Goal: Check status: Check status

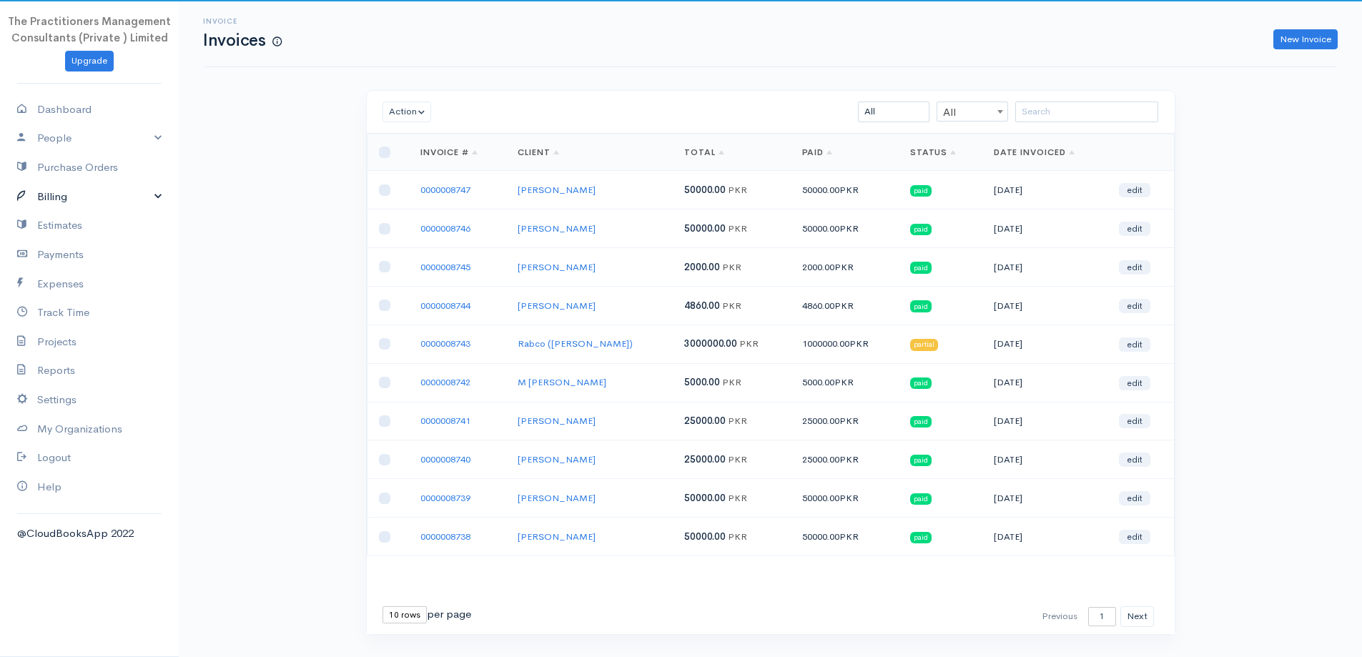
click at [81, 195] on link "Billing" at bounding box center [89, 196] width 179 height 29
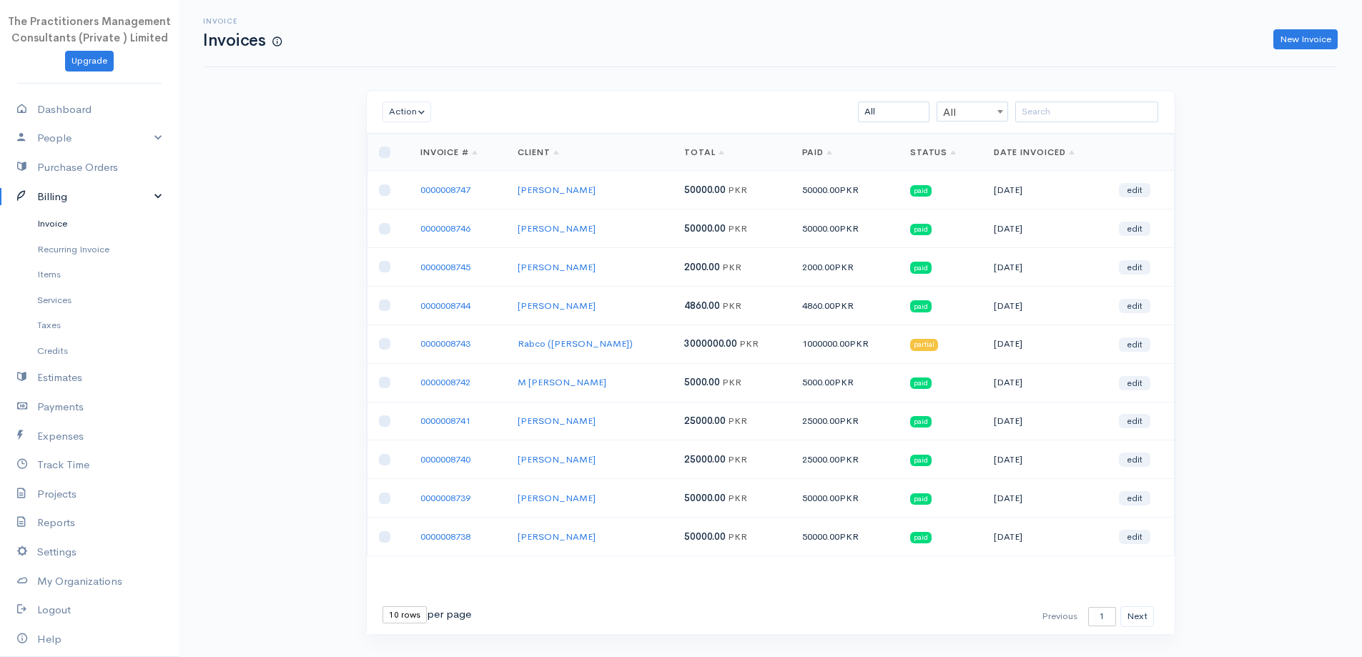
click at [72, 225] on link "Invoice" at bounding box center [89, 224] width 179 height 26
click at [1076, 107] on input "search" at bounding box center [1086, 112] width 143 height 21
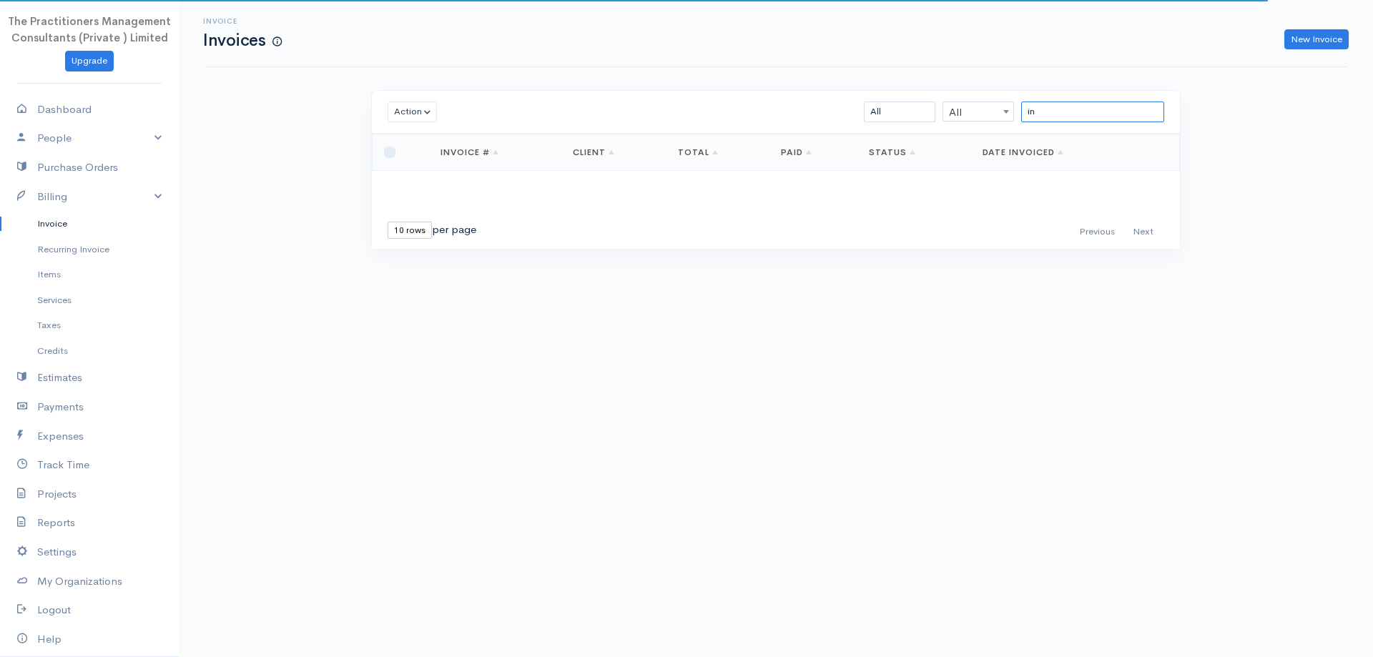
type input "i"
click at [1054, 108] on input "search" at bounding box center [1092, 112] width 143 height 21
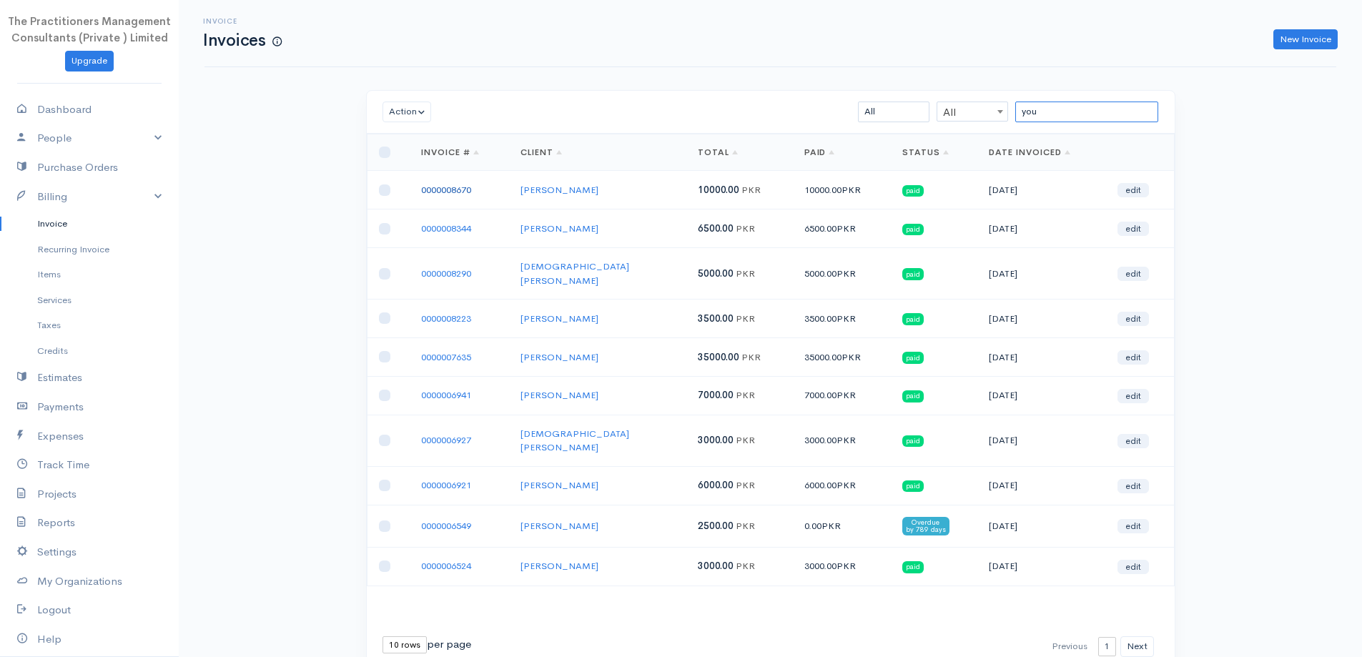
type input "you"
click at [444, 194] on link "0000008670" at bounding box center [446, 190] width 50 height 12
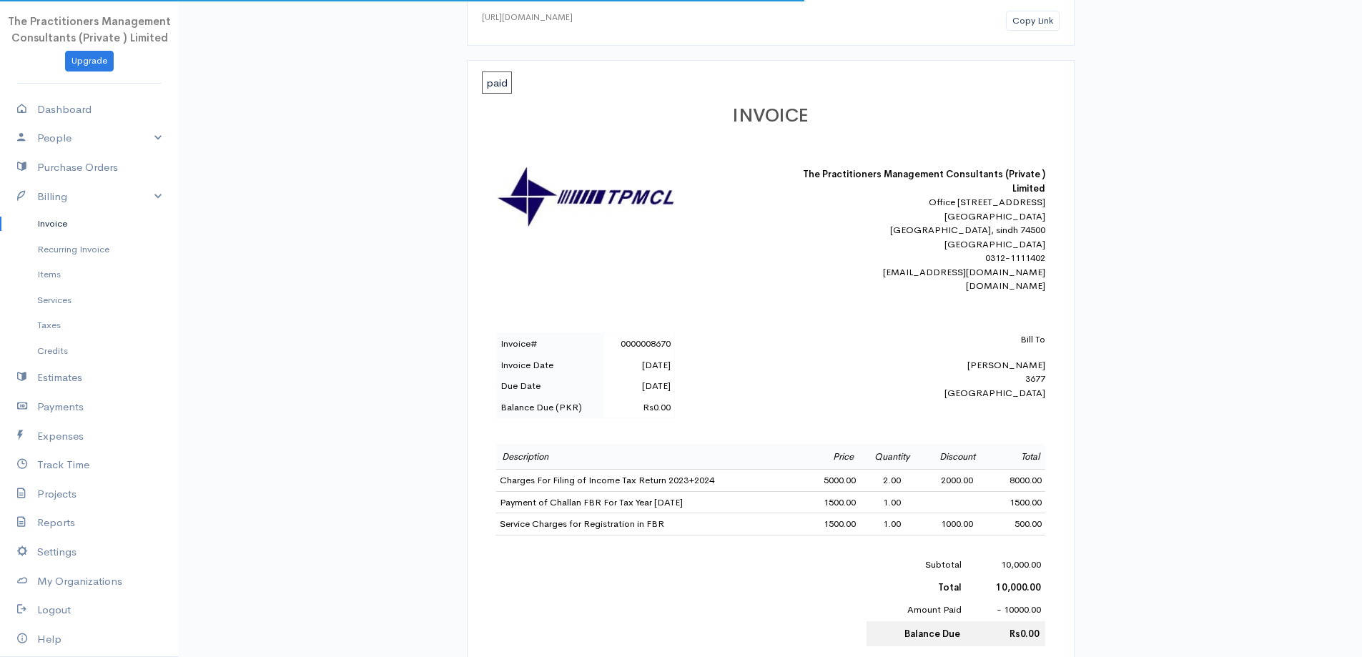
scroll to position [215, 0]
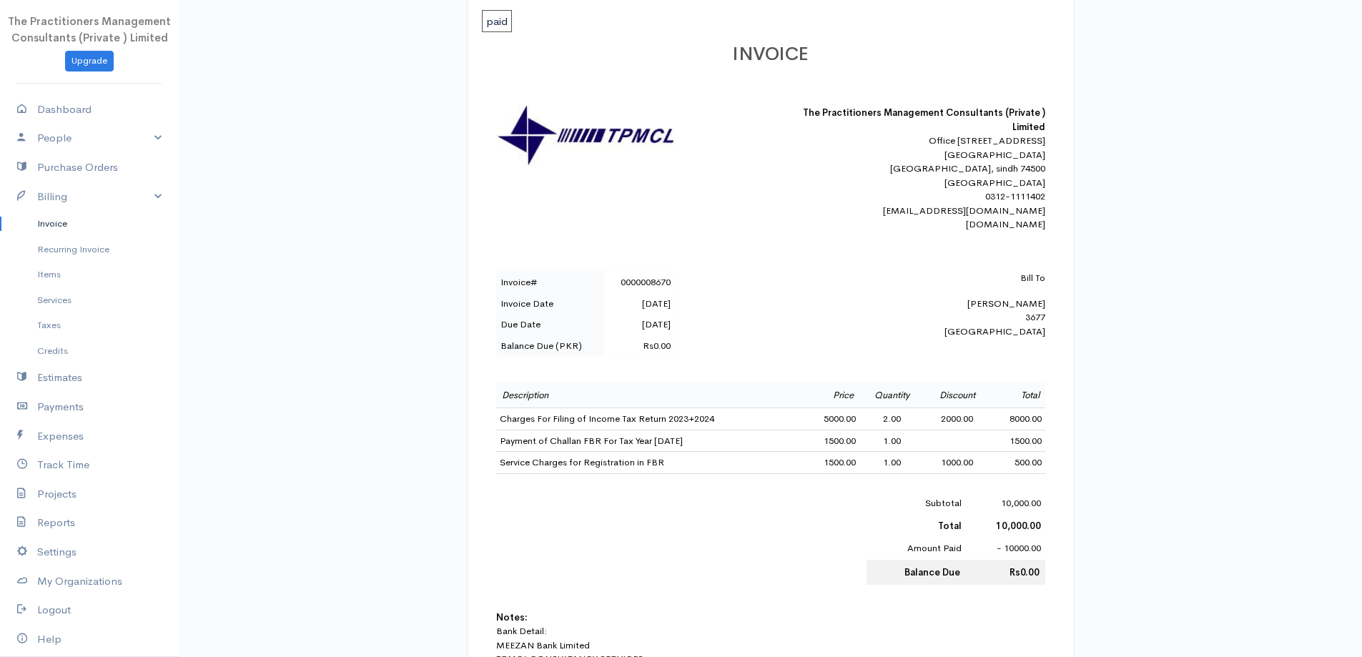
click at [57, 222] on link "Invoice" at bounding box center [89, 224] width 179 height 26
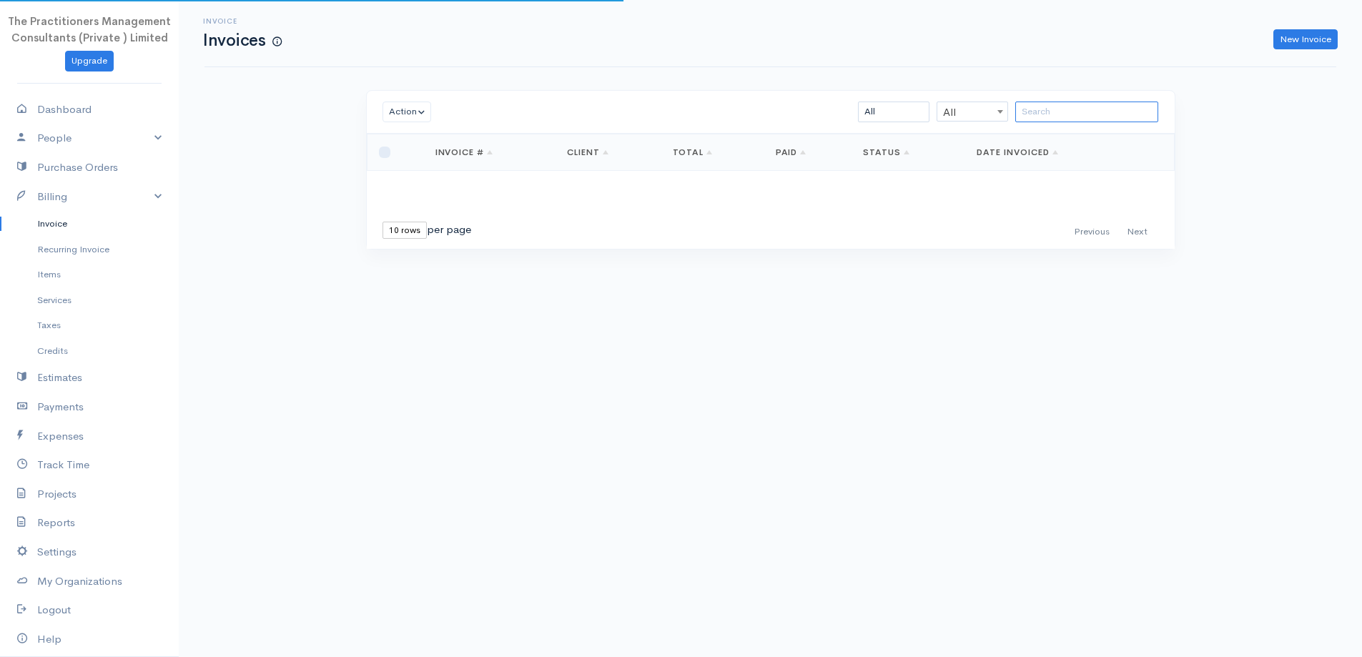
click at [1059, 103] on input "search" at bounding box center [1086, 112] width 143 height 21
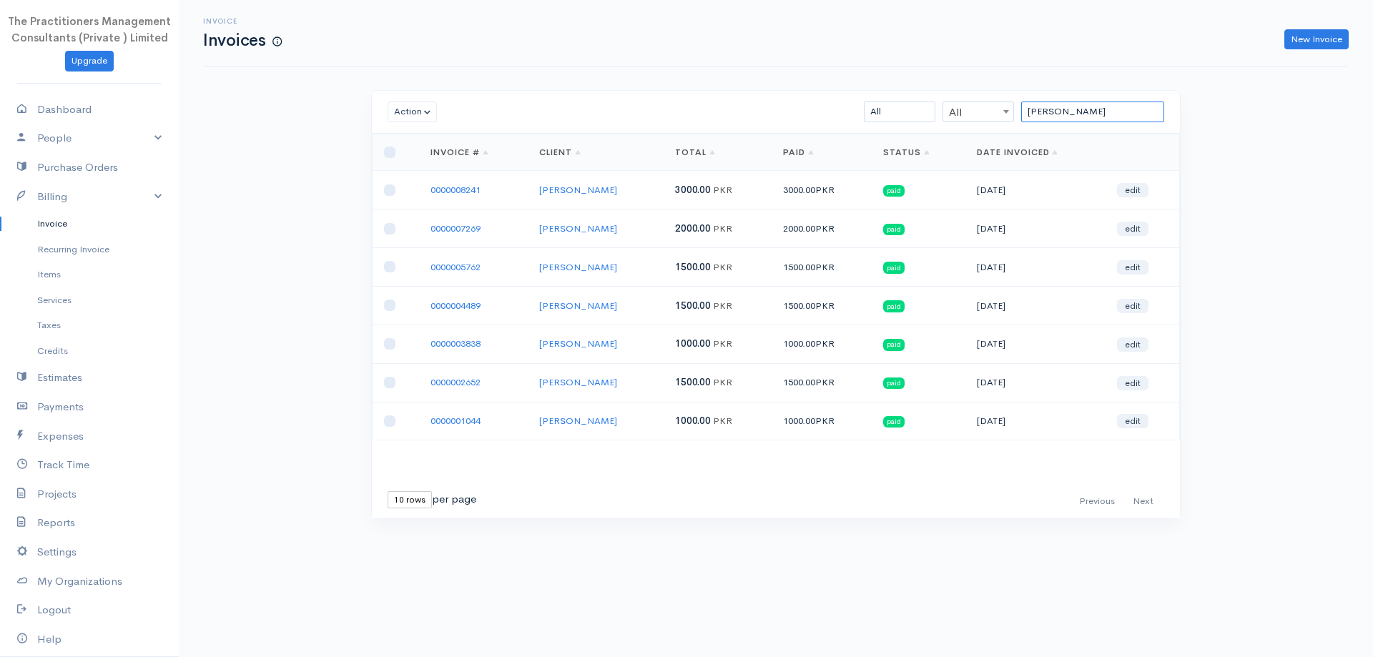
type input "[PERSON_NAME]"
